Goal: Information Seeking & Learning: Learn about a topic

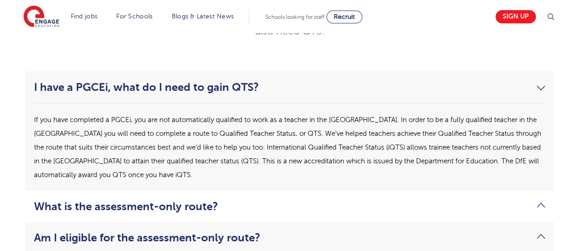
scroll to position [2590, 0]
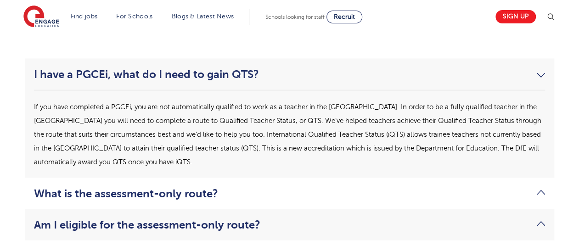
click at [224, 187] on link "What is the assessment-only route?" at bounding box center [289, 193] width 511 height 13
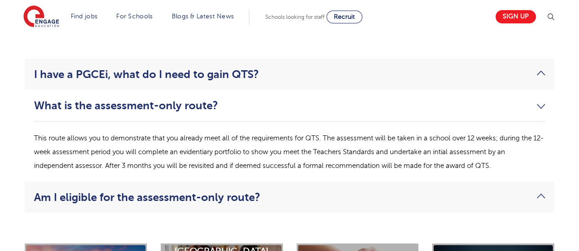
click at [213, 190] on link "Am I eligible for the assessment-only route?" at bounding box center [289, 196] width 511 height 13
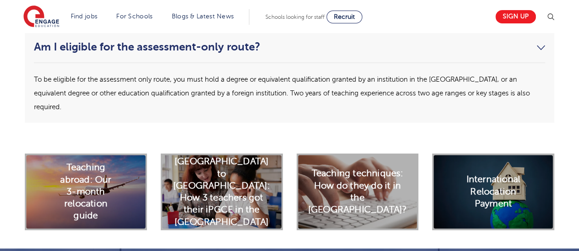
scroll to position [2666, 0]
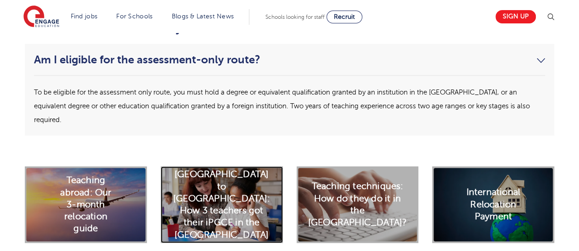
click at [252, 169] on h2 "[GEOGRAPHIC_DATA] to [GEOGRAPHIC_DATA]: How 3 teachers got their iPGCE in the […" at bounding box center [221, 205] width 97 height 73
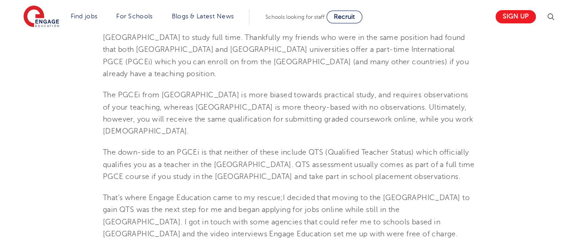
scroll to position [459, 0]
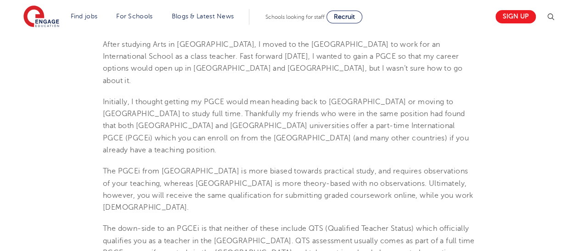
drag, startPoint x: 495, startPoint y: 123, endPoint x: 523, endPoint y: 81, distance: 49.9
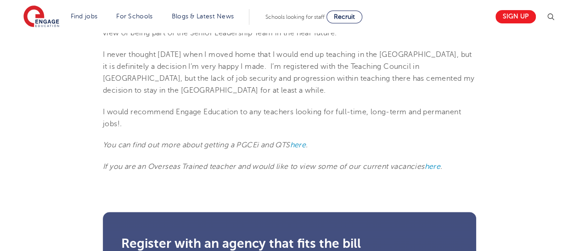
scroll to position [1759, 0]
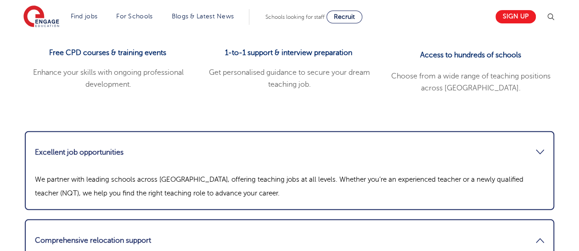
scroll to position [1224, 0]
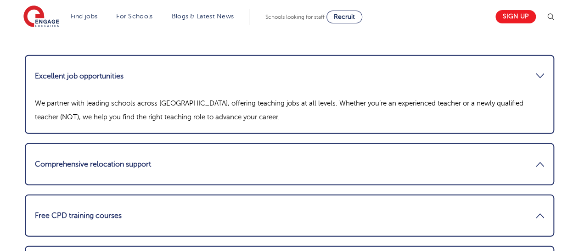
click at [315, 205] on link "Free CPD training courses" at bounding box center [289, 216] width 509 height 22
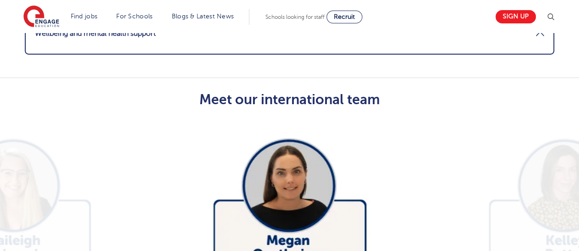
scroll to position [1680, 0]
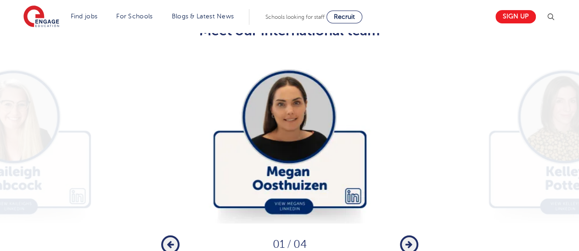
click at [411, 241] on icon "button" at bounding box center [408, 245] width 7 height 8
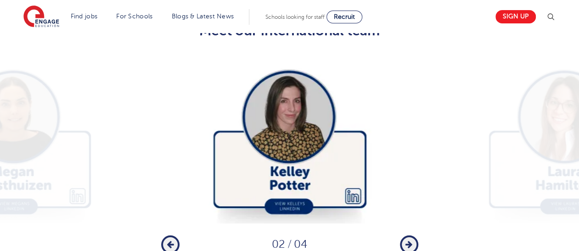
click at [411, 241] on icon "button" at bounding box center [408, 245] width 7 height 8
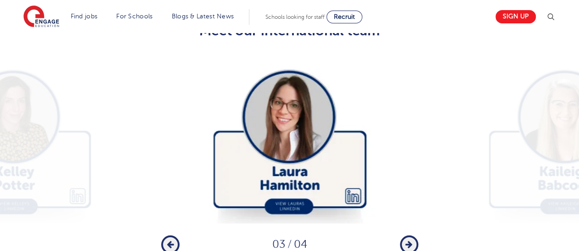
click at [411, 241] on icon "button" at bounding box center [408, 245] width 7 height 8
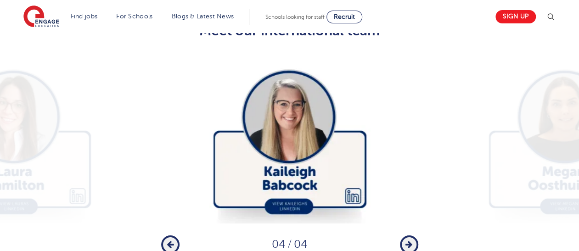
click at [411, 241] on icon "button" at bounding box center [408, 245] width 7 height 8
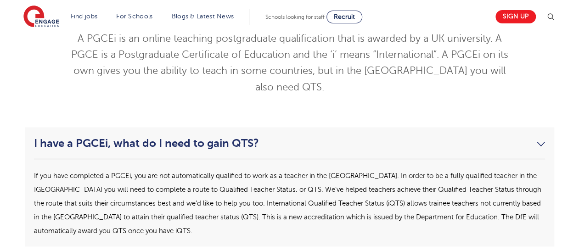
scroll to position [2522, 0]
drag, startPoint x: 194, startPoint y: 146, endPoint x: 202, endPoint y: 146, distance: 8.3
click at [202, 171] on span "If you have completed a PGCEi, you are not automatically qualified to work as a…" at bounding box center [287, 202] width 507 height 62
click at [192, 171] on span "If you have completed a PGCEi, you are not automatically qualified to work as a…" at bounding box center [287, 202] width 507 height 62
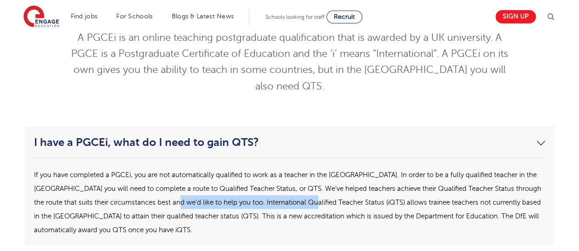
drag, startPoint x: 192, startPoint y: 148, endPoint x: 330, endPoint y: 147, distance: 138.6
click at [330, 171] on span "If you have completed a PGCEi, you are not automatically qualified to work as a…" at bounding box center [287, 202] width 507 height 62
